Goal: Transaction & Acquisition: Purchase product/service

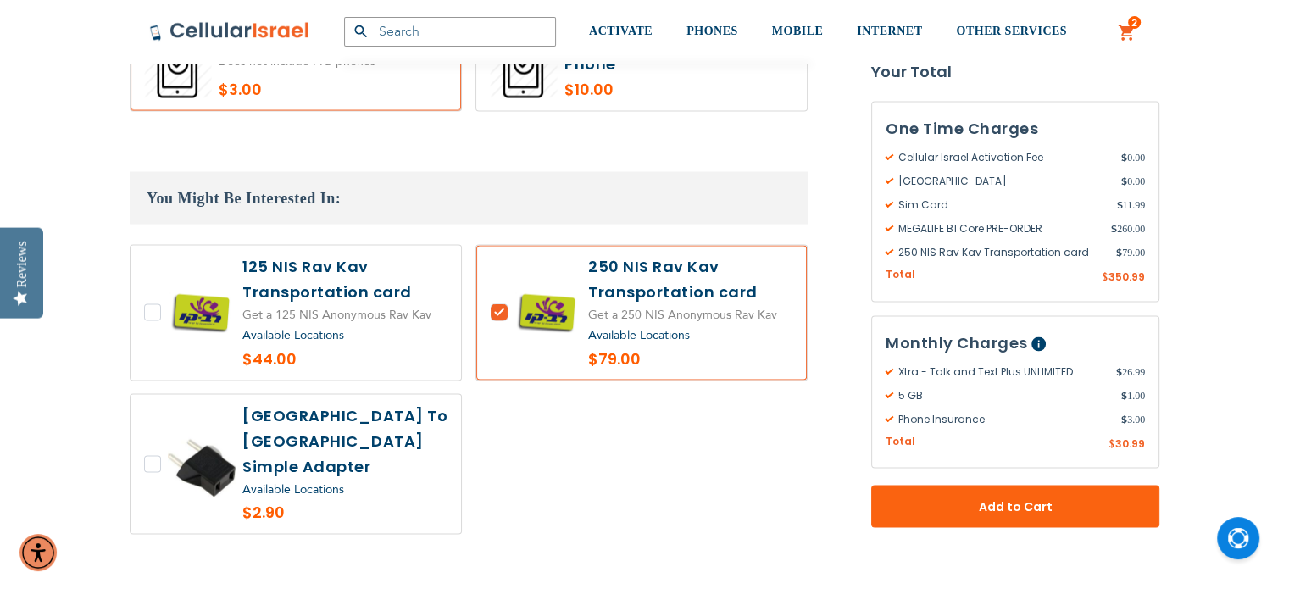
scroll to position [3234, 0]
click at [166, 278] on label at bounding box center [296, 312] width 331 height 135
checkbox input "true"
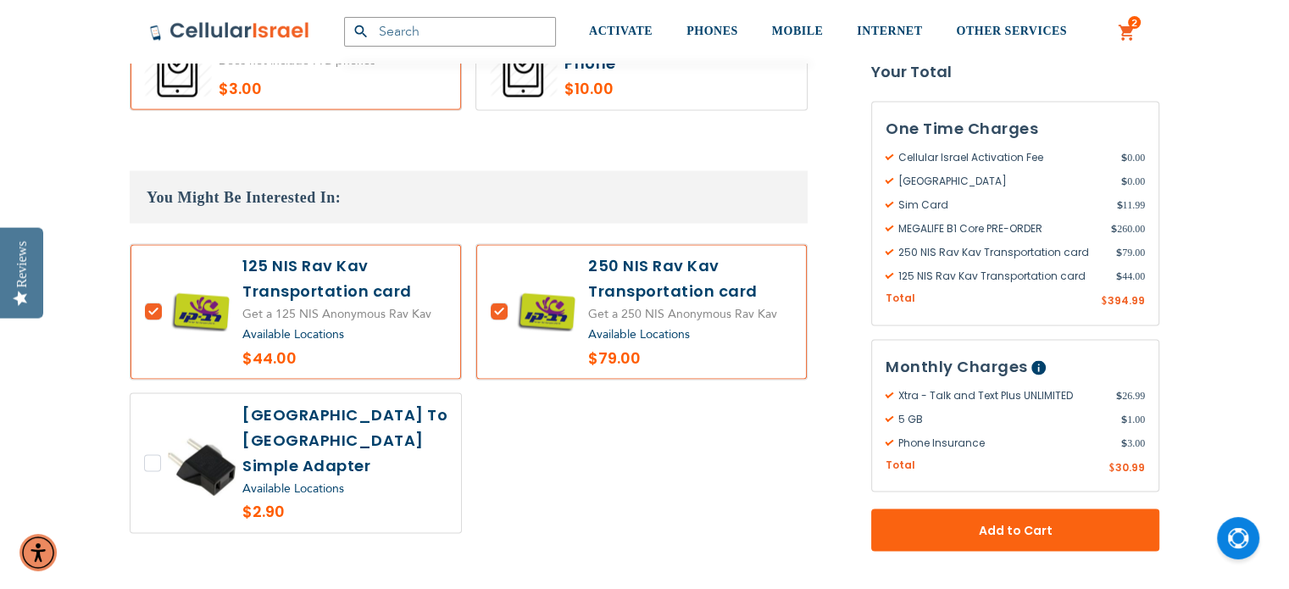
click at [509, 278] on label at bounding box center [641, 312] width 331 height 135
checkbox input "false"
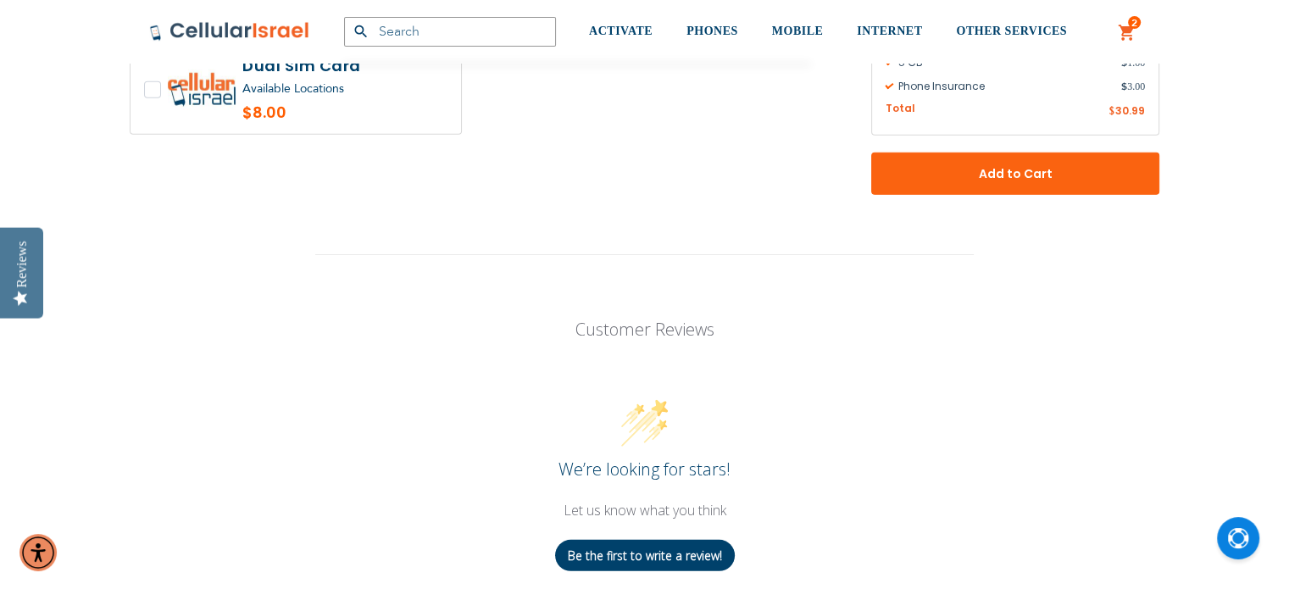
scroll to position [4540, 0]
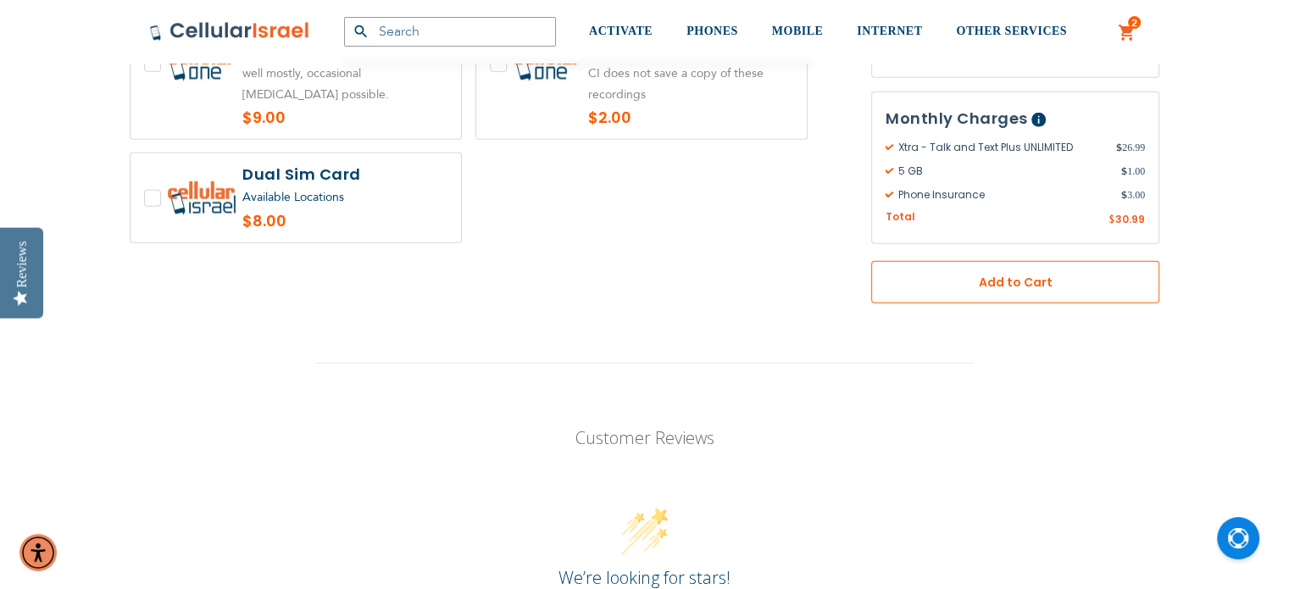
click at [1068, 273] on span "Add to Cart" at bounding box center [1015, 282] width 176 height 18
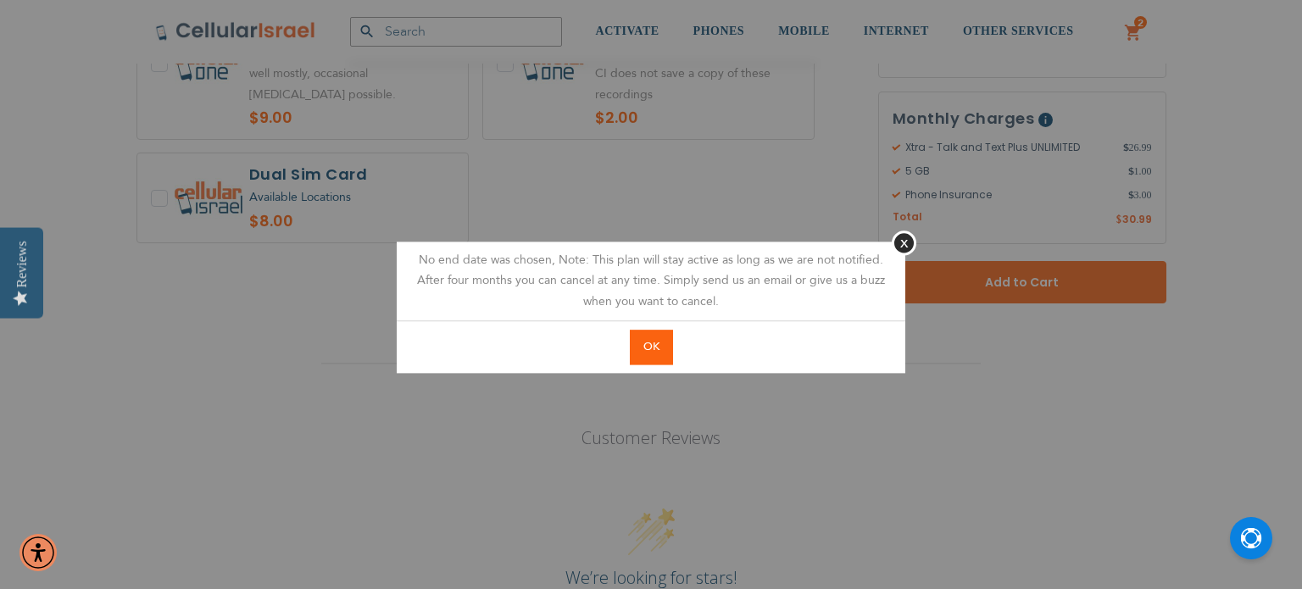
click at [651, 342] on span "OK" at bounding box center [651, 346] width 16 height 15
